Goal: Understand process/instructions: Learn about a topic

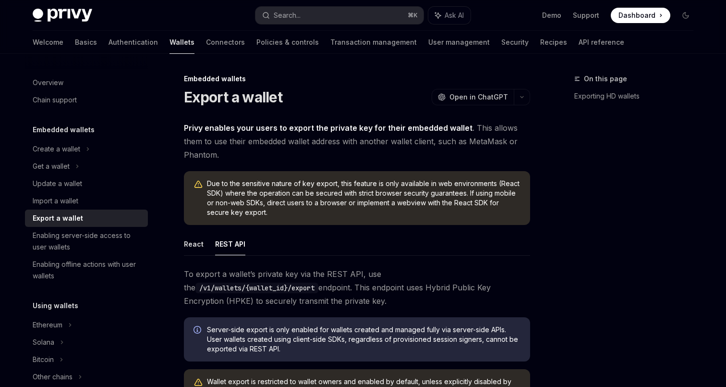
type textarea "*"
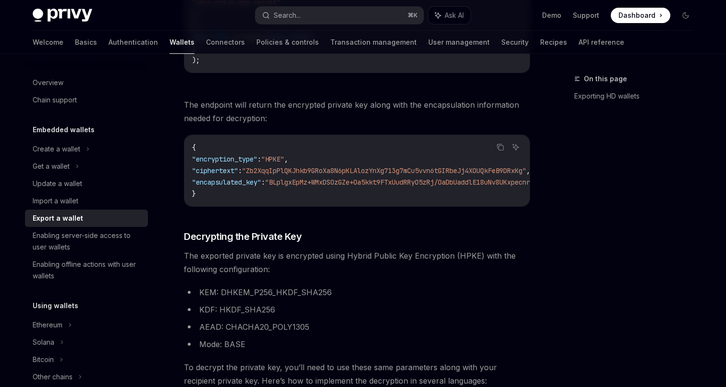
scroll to position [1026, 0]
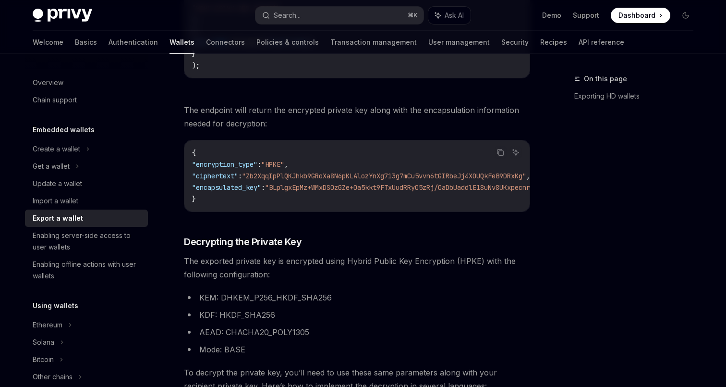
click at [247, 192] on span ""encapsulated_key"" at bounding box center [226, 187] width 69 height 9
click at [253, 195] on code "{ "encryption_type" : "HPKE" , "ciphertext" : "Zb2XqqIpPlQKJhkb9GRoXa8N6pKLAloz…" at bounding box center [413, 176] width 442 height 58
click at [238, 180] on span ""ciphertext"" at bounding box center [215, 175] width 46 height 9
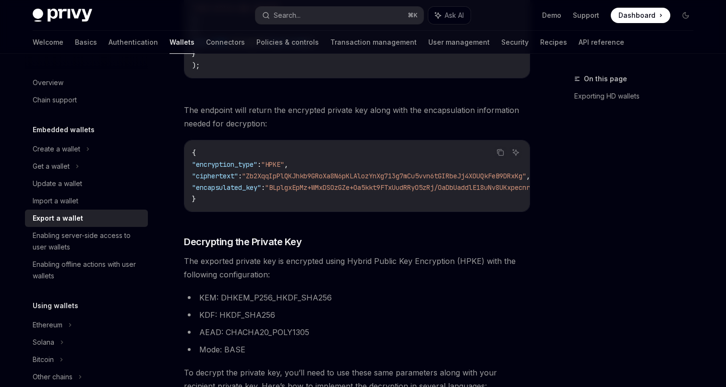
click at [342, 180] on span ""Zb2XqqIpPlQKJhkb9GRoXa8N6pKLAlozYnXg713g7mCu5vvn6tGIRbeJj4XOUQkFeB9DRxKg"" at bounding box center [384, 175] width 284 height 9
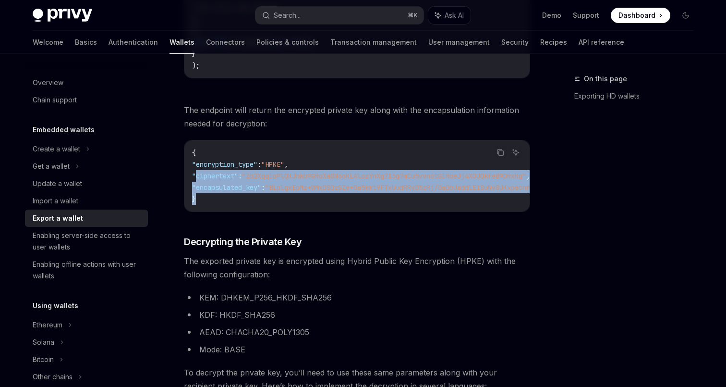
drag, startPoint x: 224, startPoint y: 202, endPoint x: 195, endPoint y: 183, distance: 35.0
click at [195, 183] on code "{ "encryption_type" : "HPKE" , "ciphertext" : "Zb2XqqIpPlQKJhkb9GRoXa8N6pKLAloz…" at bounding box center [413, 176] width 442 height 58
click at [195, 180] on span ""ciphertext"" at bounding box center [215, 175] width 46 height 9
drag, startPoint x: 195, startPoint y: 183, endPoint x: 226, endPoint y: 205, distance: 38.6
click at [226, 205] on code "{ "encryption_type" : "HPKE" , "ciphertext" : "Zb2XqqIpPlQKJhkb9GRoXa8N6pKLAloz…" at bounding box center [413, 176] width 442 height 58
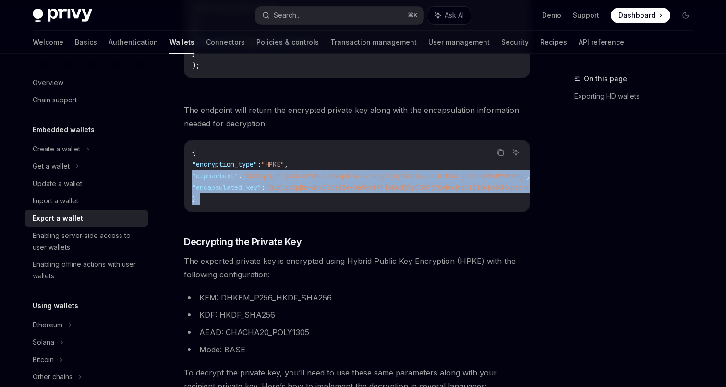
click at [226, 205] on code "{ "encryption_type" : "HPKE" , "ciphertext" : "Zb2XqqIpPlQKJhkb9GRoXa8N6pKLAloz…" at bounding box center [413, 176] width 442 height 58
drag, startPoint x: 226, startPoint y: 205, endPoint x: 195, endPoint y: 178, distance: 41.9
click at [195, 178] on code "{ "encryption_type" : "HPKE" , "ciphertext" : "Zb2XqqIpPlQKJhkb9GRoXa8N6pKLAloz…" at bounding box center [413, 176] width 442 height 58
click at [195, 178] on span ""ciphertext"" at bounding box center [215, 175] width 46 height 9
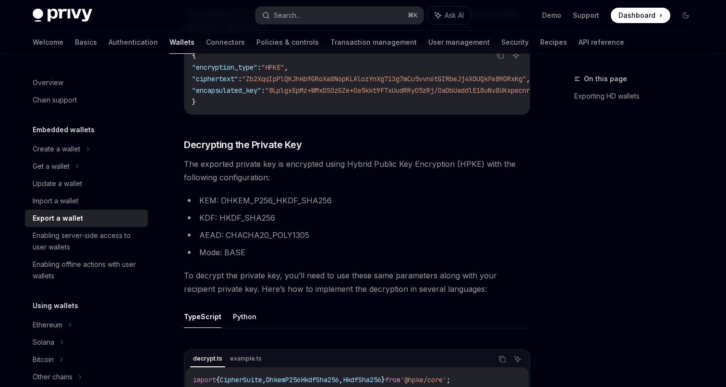
scroll to position [1097, 0]
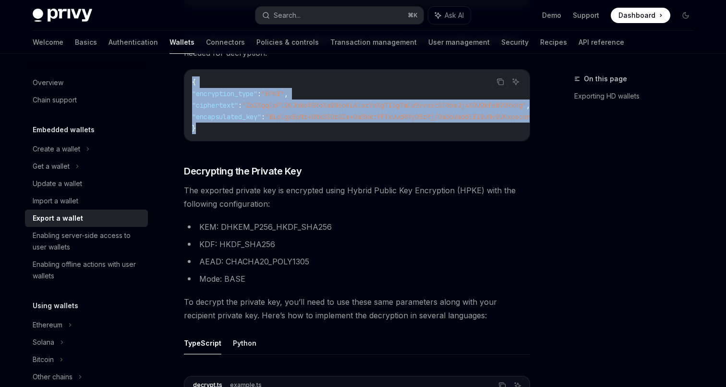
drag, startPoint x: 215, startPoint y: 138, endPoint x: 183, endPoint y: 78, distance: 67.9
click at [183, 78] on div "Embedded wallets Export a wallet OpenAI Open in ChatGPT OpenAI Open in ChatGPT …" at bounding box center [267, 76] width 530 height 2201
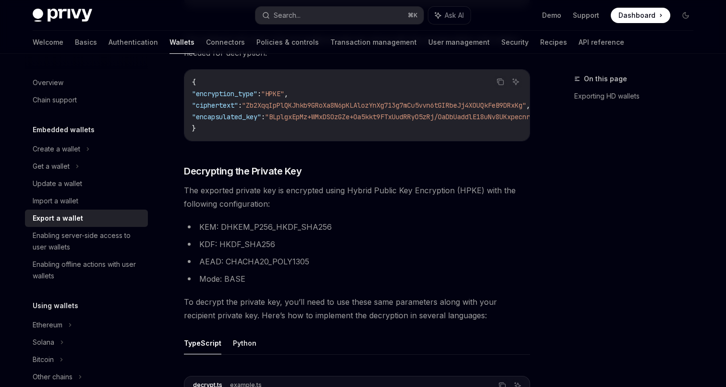
click at [252, 116] on span ""encapsulated_key"" at bounding box center [226, 116] width 69 height 9
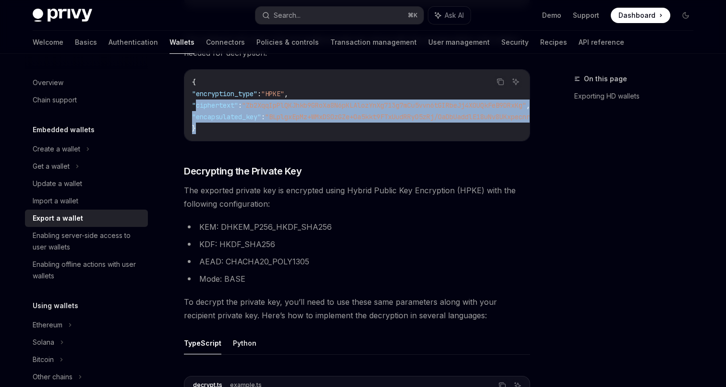
drag, startPoint x: 218, startPoint y: 136, endPoint x: 197, endPoint y: 110, distance: 33.8
click at [197, 110] on code "{ "encryption_type" : "HPKE" , "ciphertext" : "Zb2XqqIpPlQKJhkb9GRoXa8N6pKLAloz…" at bounding box center [413, 105] width 442 height 58
click at [197, 110] on span ""ciphertext"" at bounding box center [215, 105] width 46 height 9
drag, startPoint x: 197, startPoint y: 110, endPoint x: 202, endPoint y: 127, distance: 18.4
click at [202, 127] on code "{ "encryption_type" : "HPKE" , "ciphertext" : "Zb2XqqIpPlQKJhkb9GRoXa8N6pKLAloz…" at bounding box center [413, 105] width 442 height 58
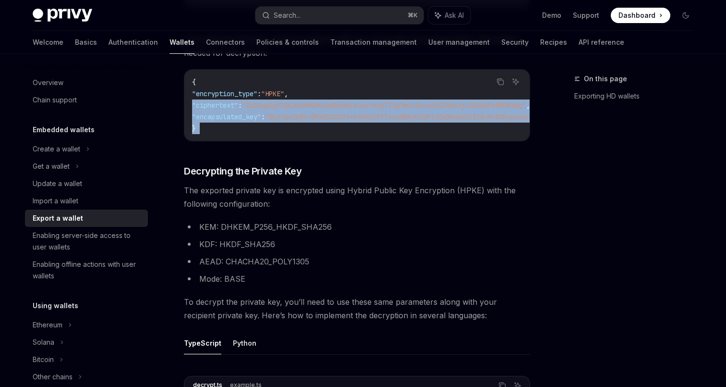
click at [202, 127] on code "{ "encryption_type" : "HPKE" , "ciphertext" : "Zb2XqqIpPlQKJhkb9GRoXa8N6pKLAloz…" at bounding box center [413, 105] width 442 height 58
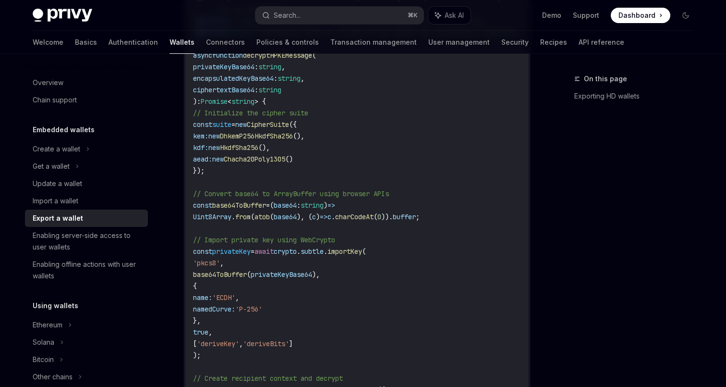
scroll to position [1645, 0]
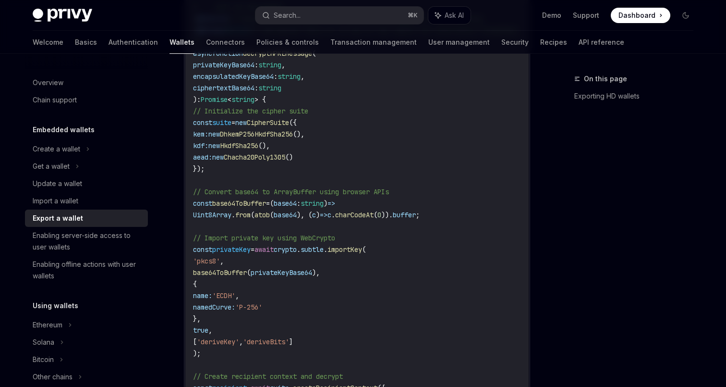
click at [248, 81] on span "encapsulatedKeyBase64" at bounding box center [233, 76] width 81 height 9
click at [245, 76] on code "import { CipherSuite , DhkemP256HkdfSha256 , HkdfSha256 } from '@hpke/core' ; i…" at bounding box center [389, 157] width 392 height 611
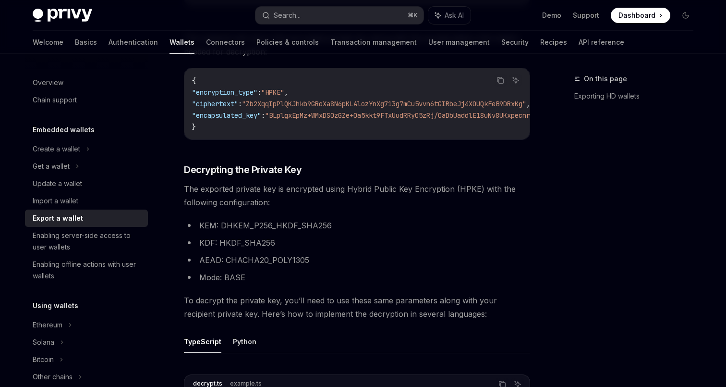
scroll to position [1097, 0]
click at [229, 110] on span ""ciphertext"" at bounding box center [215, 105] width 46 height 9
click at [233, 118] on span ""encapsulated_key"" at bounding box center [226, 116] width 69 height 9
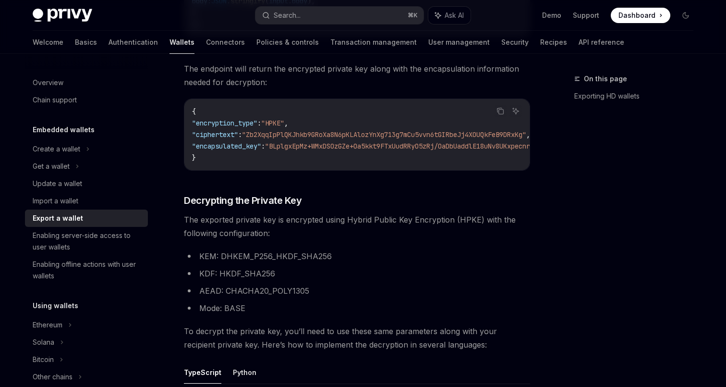
click at [233, 118] on code "{ "encryption_type" : "HPKE" , "ciphertext" : "Zb2XqqIpPlQKJhkb9GRoXa8N6pKLAloz…" at bounding box center [413, 135] width 442 height 58
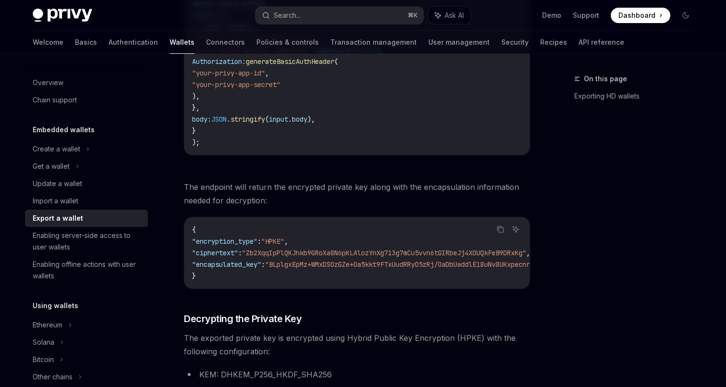
scroll to position [943, 0]
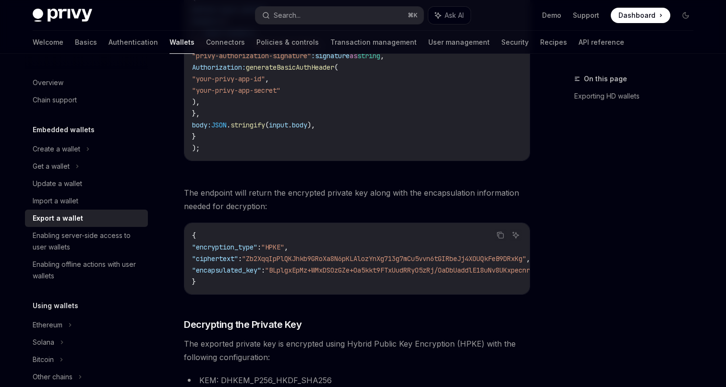
click at [299, 273] on span ""BLplgxEpMz+WMxDSOzGZe+Oa5kkt9FTxUudRRyO5zRj/OaDbUaddlE18uNv8UKxpecnrSy+UByG2C3…" at bounding box center [438, 270] width 346 height 9
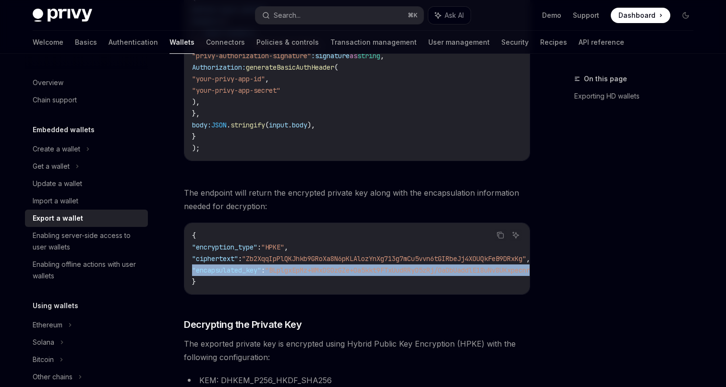
click at [299, 273] on span ""BLplgxEpMz+WMxDSOzGZe+Oa5kkt9FTxUudRRyO5zRj/OaDbUaddlE18uNv8UKxpecnrSy+UByG2C3…" at bounding box center [438, 270] width 346 height 9
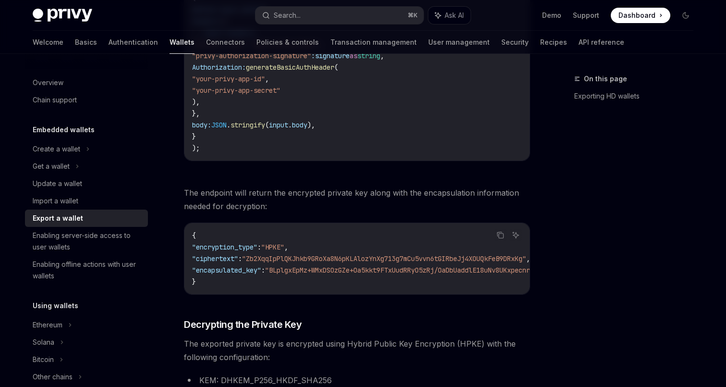
click at [228, 263] on span ""ciphertext"" at bounding box center [215, 258] width 46 height 9
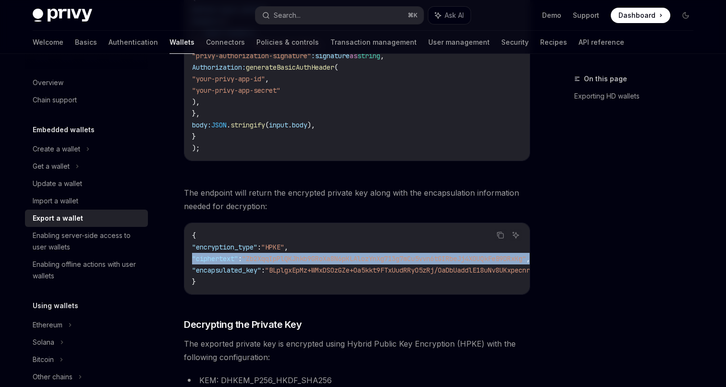
click at [228, 263] on span ""ciphertext"" at bounding box center [215, 258] width 46 height 9
click at [266, 263] on span ""Zb2XqqIpPlQKJhkb9GRoXa8N6pKLAlozYnXg713g7mCu5vvn6tGIRbeJj4XOUQkFeB9DRxKg"" at bounding box center [384, 258] width 284 height 9
click at [274, 263] on span ""Zb2XqqIpPlQKJhkb9GRoXa8N6pKLAlozYnXg713g7mCu5vvn6tGIRbeJj4XOUQkFeB9DRxKg"" at bounding box center [384, 258] width 284 height 9
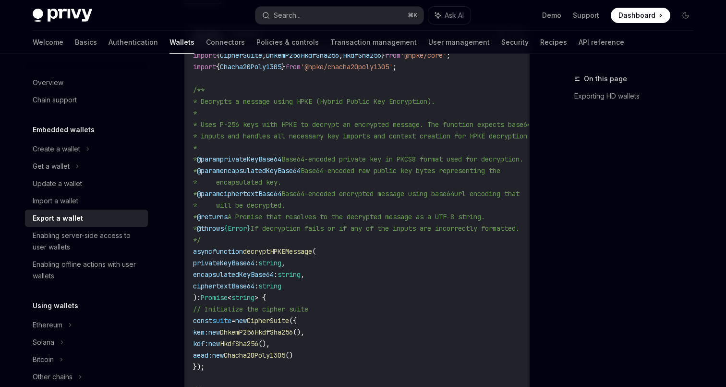
scroll to position [1462, 0]
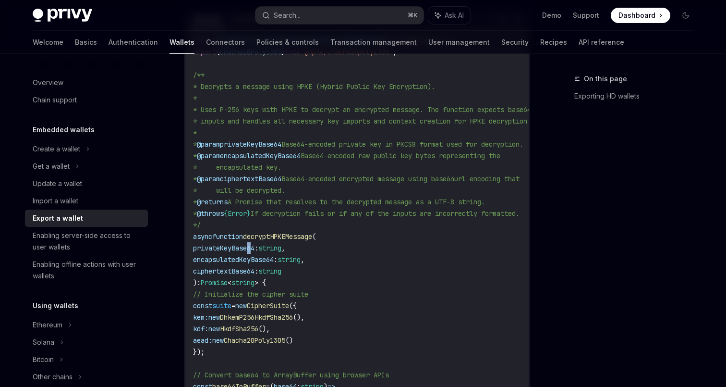
click at [251, 252] on span "privateKeyBase64" at bounding box center [223, 248] width 61 height 9
click at [251, 264] on span "encapsulatedKeyBase64" at bounding box center [233, 259] width 81 height 9
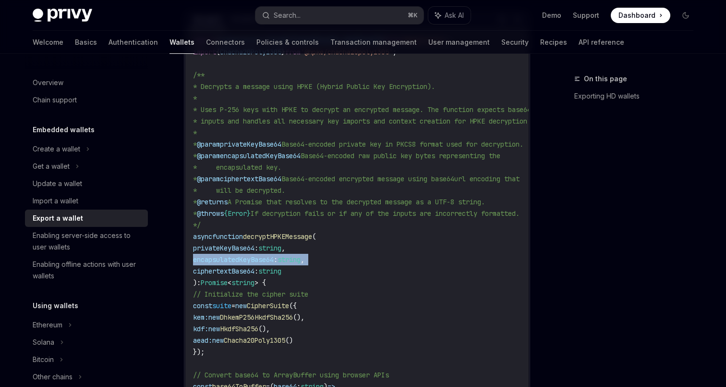
click at [274, 264] on span "encapsulatedKeyBase64" at bounding box center [233, 259] width 81 height 9
drag, startPoint x: 319, startPoint y: 277, endPoint x: 184, endPoint y: 256, distance: 136.7
click at [184, 256] on div "decrypt.ts example.ts Copy Ask AI import { CipherSuite , DhkemP256HkdfSha256 , …" at bounding box center [357, 332] width 346 height 644
click at [212, 252] on span "privateKeyBase64" at bounding box center [223, 248] width 61 height 9
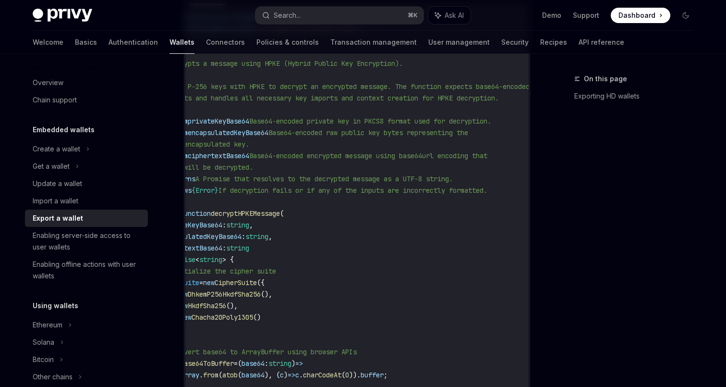
scroll to position [0, 0]
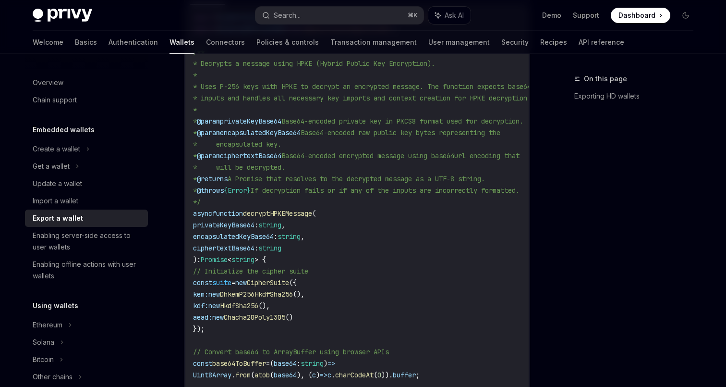
click at [334, 125] on span "Base64-encoded private key in PKCS8 format used for decryption." at bounding box center [402, 121] width 242 height 9
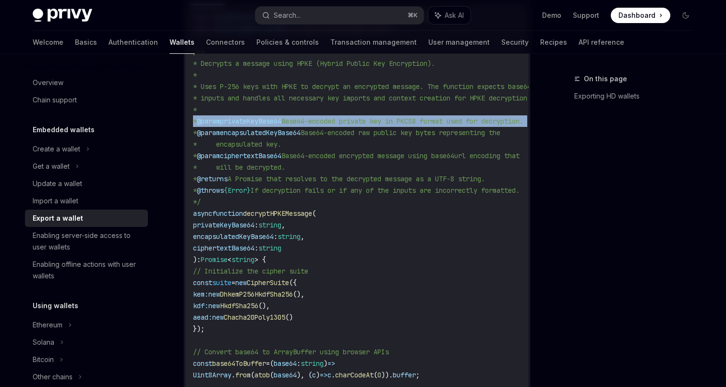
click at [334, 125] on span "Base64-encoded private key in PKCS8 format used for decryption." at bounding box center [402, 121] width 242 height 9
click at [342, 125] on span "Base64-encoded private key in PKCS8 format used for decryption." at bounding box center [402, 121] width 242 height 9
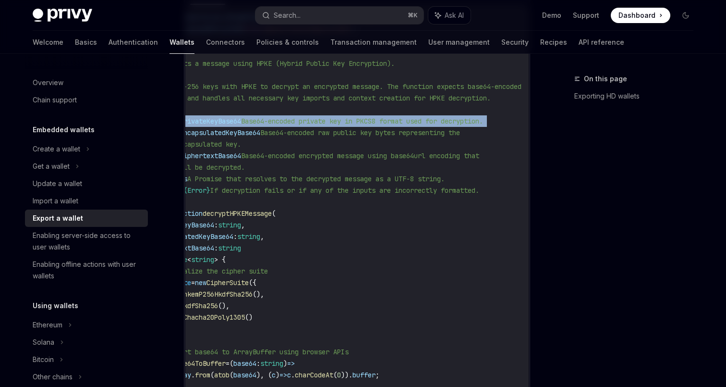
scroll to position [0, 79]
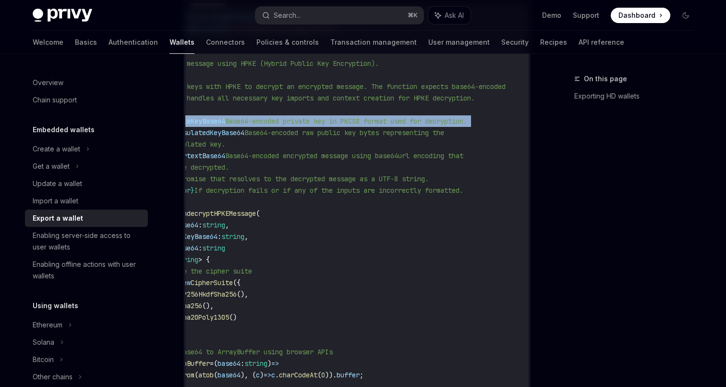
drag, startPoint x: 260, startPoint y: 129, endPoint x: 521, endPoint y: 131, distance: 260.8
click at [524, 131] on code "import { CipherSuite , DhkemP256HkdfSha256 , HkdfSha256 } from '@hpke/core' ; i…" at bounding box center [333, 317] width 392 height 611
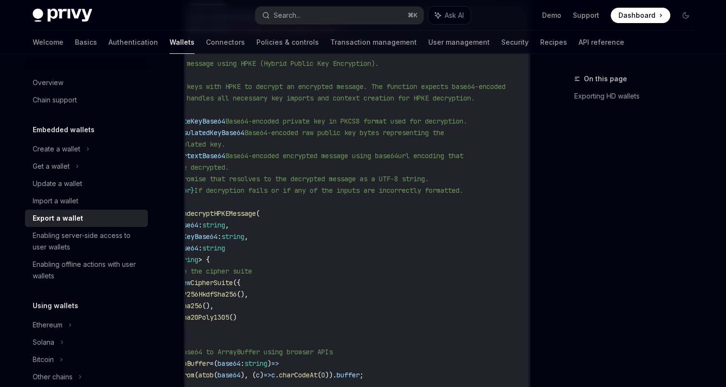
click at [363, 145] on code "import { CipherSuite , DhkemP256HkdfSha256 , HkdfSha256 } from '@hpke/core' ; i…" at bounding box center [333, 317] width 392 height 611
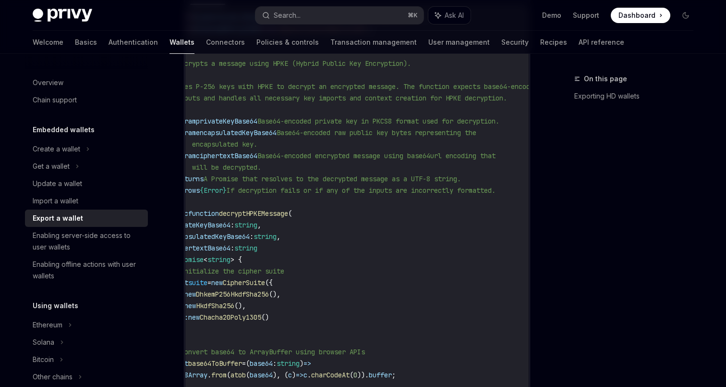
scroll to position [0, 0]
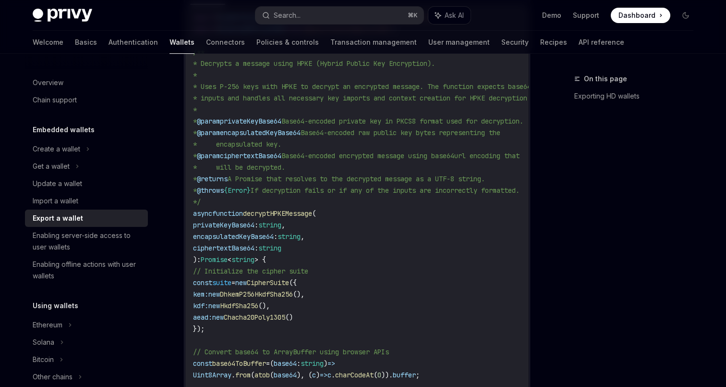
click at [292, 137] on span "encapsulatedKeyBase64" at bounding box center [260, 132] width 81 height 9
click at [265, 137] on span "encapsulatedKeyBase64" at bounding box center [260, 132] width 81 height 9
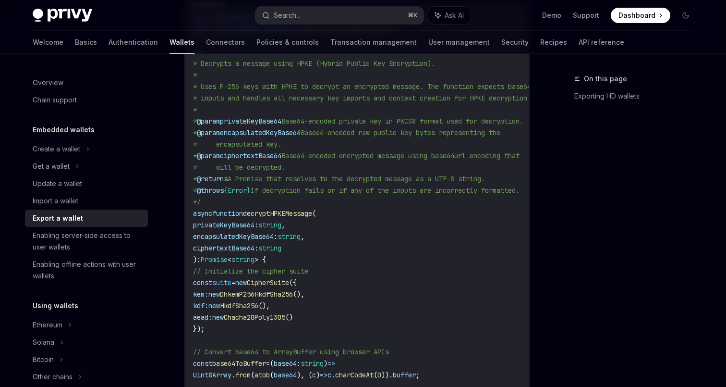
click at [315, 152] on code "import { CipherSuite , DhkemP256HkdfSha256 , HkdfSha256 } from '@hpke/core' ; i…" at bounding box center [389, 317] width 392 height 611
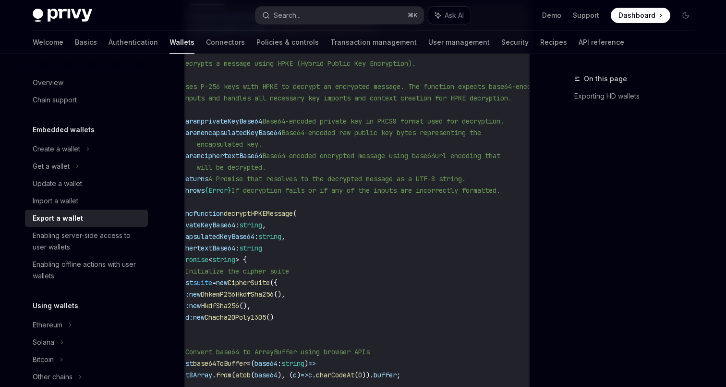
scroll to position [0, 29]
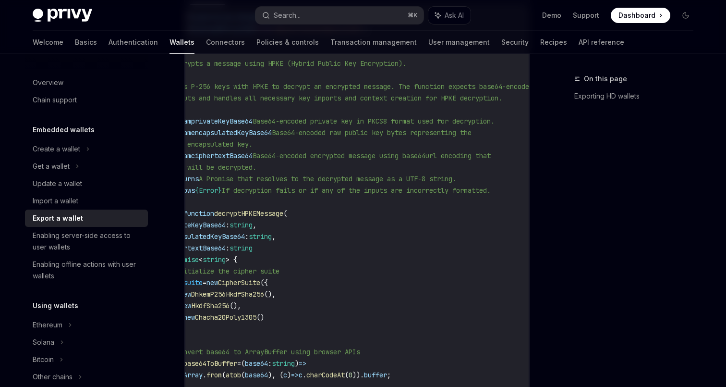
drag, startPoint x: 295, startPoint y: 144, endPoint x: 306, endPoint y: 149, distance: 12.5
click at [306, 149] on code "import { CipherSuite , DhkemP256HkdfSha256 , HkdfSha256 } from '@hpke/core' ; i…" at bounding box center [360, 317] width 392 height 611
click at [306, 151] on code "import { CipherSuite , DhkemP256HkdfSha256 , HkdfSha256 } from '@hpke/core' ; i…" at bounding box center [360, 317] width 392 height 611
drag, startPoint x: 274, startPoint y: 161, endPoint x: 277, endPoint y: 171, distance: 9.6
click at [277, 171] on code "import { CipherSuite , DhkemP256HkdfSha256 , HkdfSha256 } from '@hpke/core' ; i…" at bounding box center [360, 317] width 392 height 611
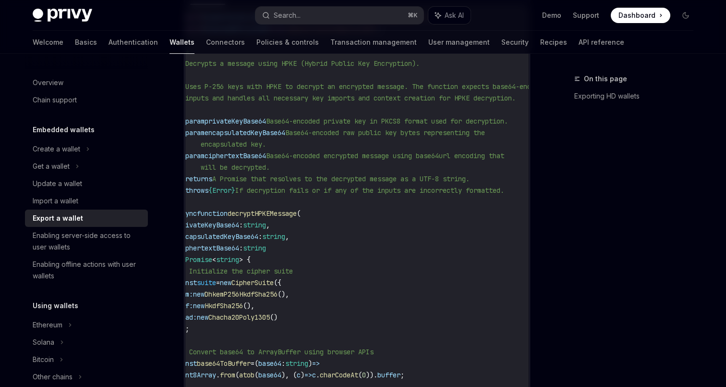
scroll to position [0, 10]
click at [318, 176] on code "import { CipherSuite , DhkemP256HkdfSha256 , HkdfSha256 } from '@hpke/core' ; i…" at bounding box center [379, 317] width 392 height 611
click at [273, 137] on span "encapsulatedKeyBase64" at bounding box center [252, 132] width 81 height 9
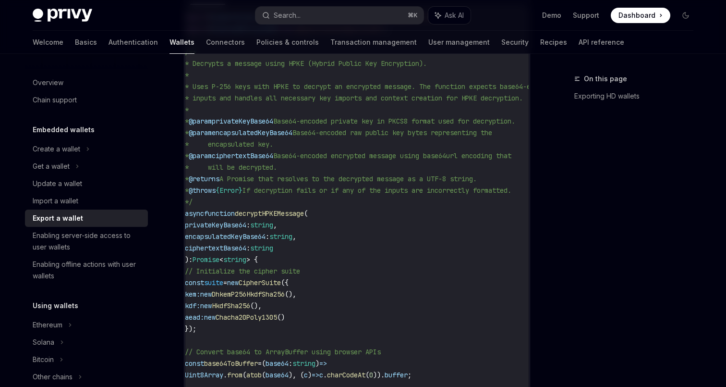
click at [271, 160] on span "ciphertextBase64" at bounding box center [242, 155] width 61 height 9
click at [292, 167] on code "import { CipherSuite , DhkemP256HkdfSha256 , HkdfSha256 } from '@hpke/core' ; i…" at bounding box center [381, 317] width 392 height 611
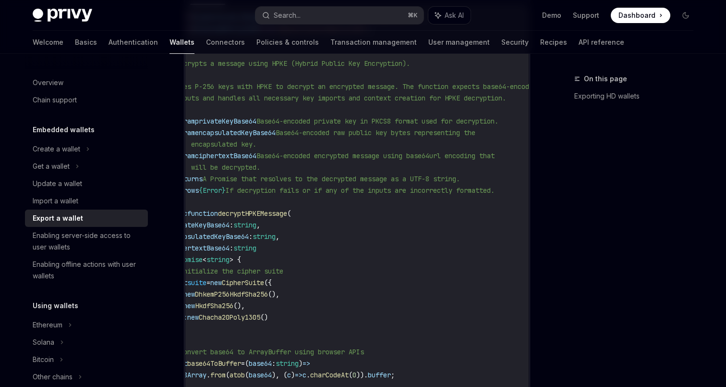
scroll to position [0, 19]
click at [422, 125] on span "Base64-encoded private key in PKCS8 format used for decryption." at bounding box center [384, 121] width 242 height 9
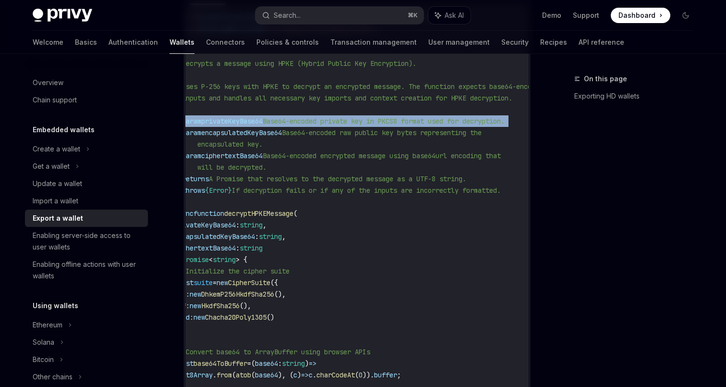
click at [422, 125] on span "Base64-encoded private key in PKCS8 format used for decryption." at bounding box center [384, 121] width 242 height 9
click at [306, 125] on span "Base64-encoded private key in PKCS8 format used for decryption." at bounding box center [384, 121] width 242 height 9
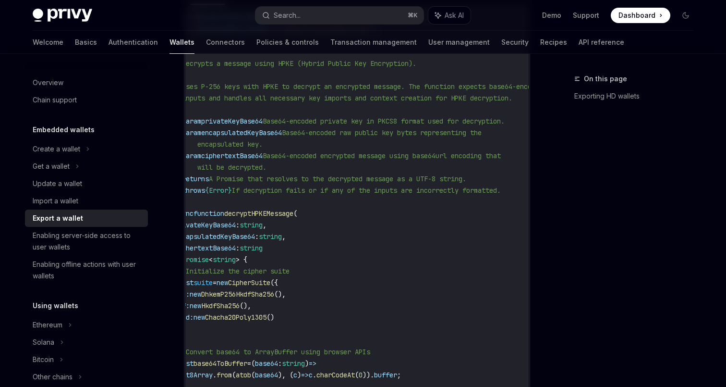
scroll to position [0, 0]
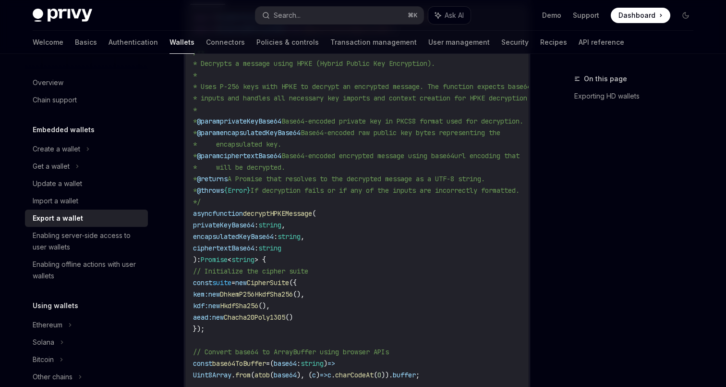
click at [233, 229] on span "privateKeyBase64" at bounding box center [223, 224] width 61 height 9
click at [230, 241] on span "encapsulatedKeyBase64" at bounding box center [233, 236] width 81 height 9
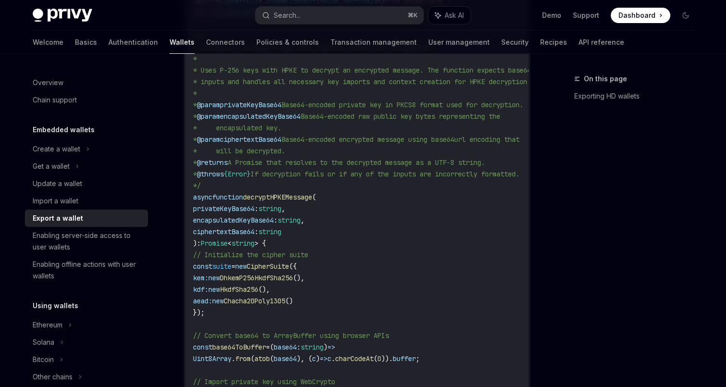
scroll to position [1502, 0]
click at [233, 235] on span "ciphertextBase64" at bounding box center [223, 231] width 61 height 9
click at [234, 235] on span "ciphertextBase64" at bounding box center [223, 231] width 61 height 9
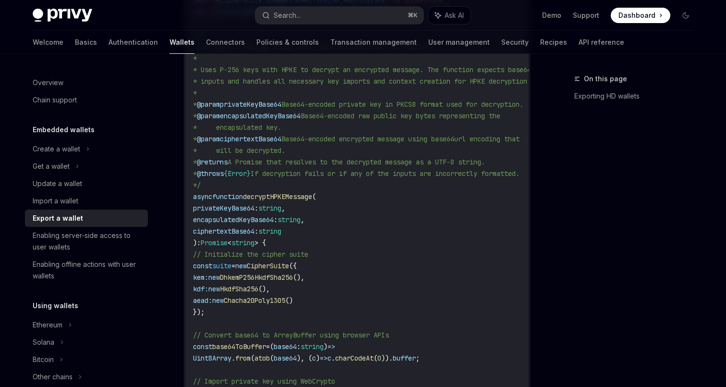
click at [244, 235] on span "ciphertextBase64" at bounding box center [223, 231] width 61 height 9
click at [255, 235] on span "ciphertextBase64" at bounding box center [223, 231] width 61 height 9
click at [249, 212] on span "privateKeyBase64" at bounding box center [223, 208] width 61 height 9
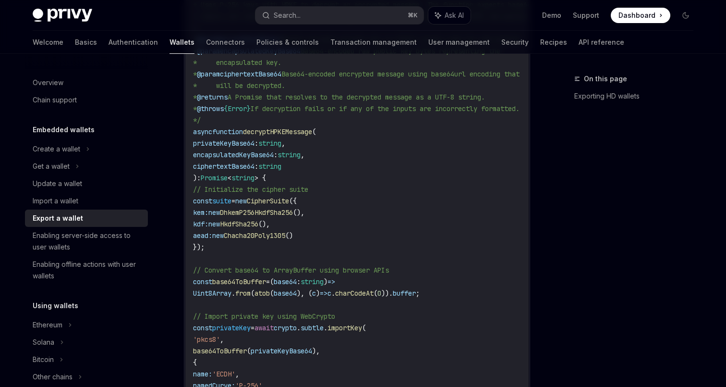
scroll to position [1570, 0]
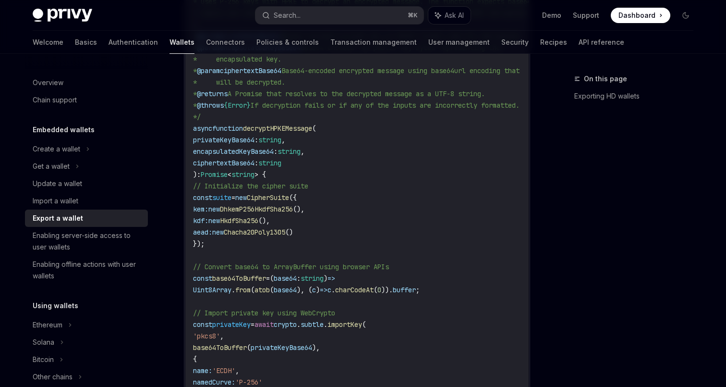
click at [250, 144] on span "privateKeyBase64" at bounding box center [223, 139] width 61 height 9
click at [209, 144] on span "privateKeyBase64" at bounding box center [223, 139] width 61 height 9
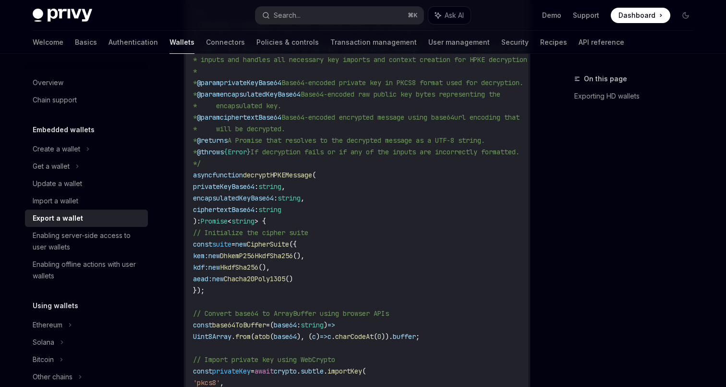
scroll to position [1554, 0]
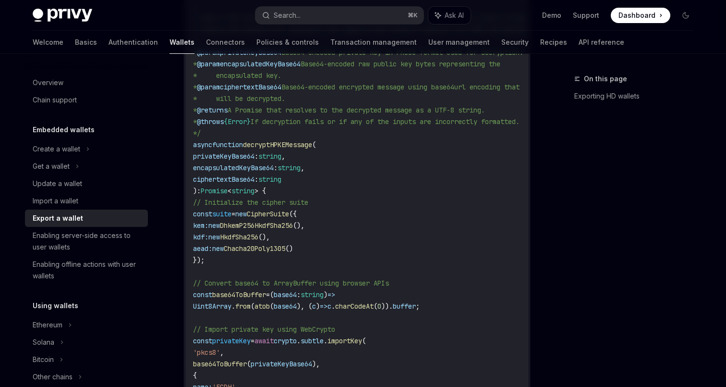
click at [237, 160] on span "privateKeyBase64" at bounding box center [223, 156] width 61 height 9
click at [294, 149] on span "decryptHPKEMessage" at bounding box center [277, 144] width 69 height 9
copy span "decryptHPKEMessage"
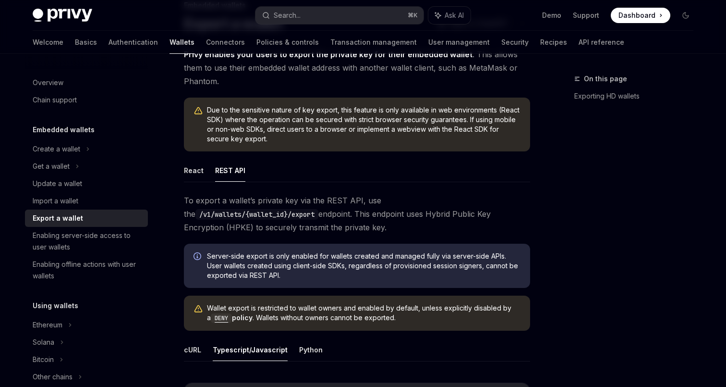
scroll to position [0, 0]
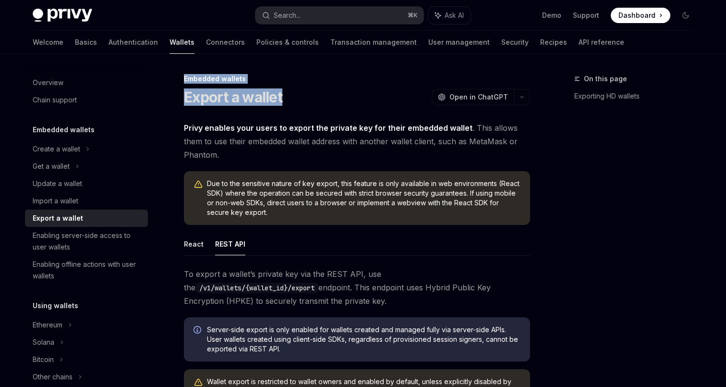
drag, startPoint x: 200, startPoint y: 74, endPoint x: 348, endPoint y: 91, distance: 148.9
click at [348, 91] on div "Export a wallet OpenAI Open in ChatGPT" at bounding box center [357, 96] width 346 height 17
